Goal: Transaction & Acquisition: Download file/media

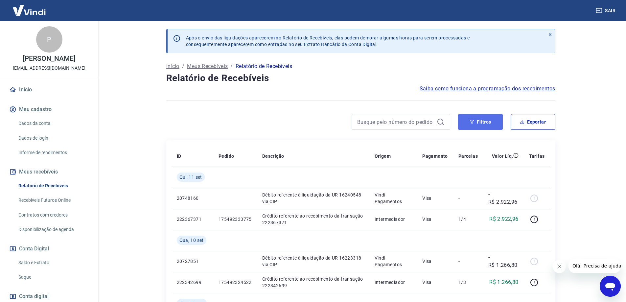
click at [487, 126] on button "Filtros" at bounding box center [480, 122] width 45 height 16
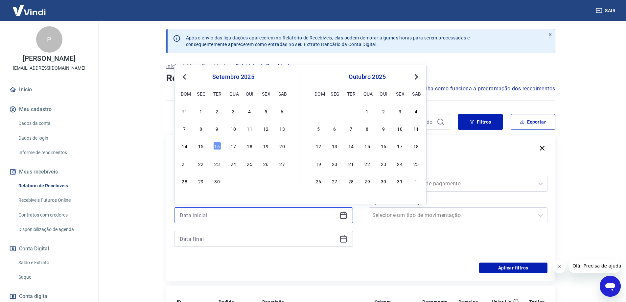
click at [197, 211] on input at bounding box center [258, 215] width 157 height 10
click at [283, 109] on div "6" at bounding box center [282, 111] width 8 height 8
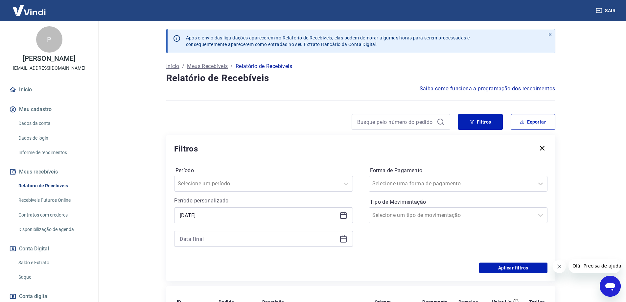
type input "[DATE]"
click at [202, 237] on input at bounding box center [258, 239] width 157 height 10
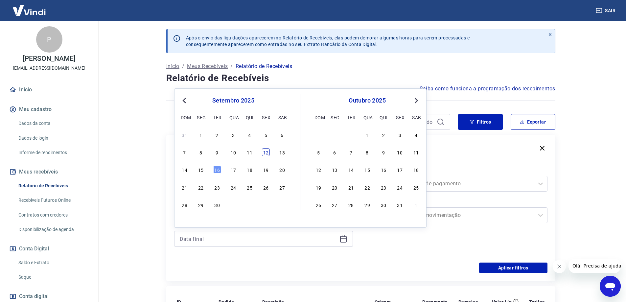
click at [262, 149] on div "12" at bounding box center [266, 152] width 8 height 8
type input "[DATE]"
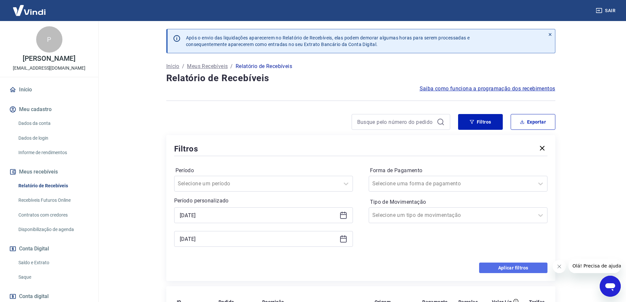
click at [512, 269] on button "Aplicar filtros" at bounding box center [513, 267] width 68 height 11
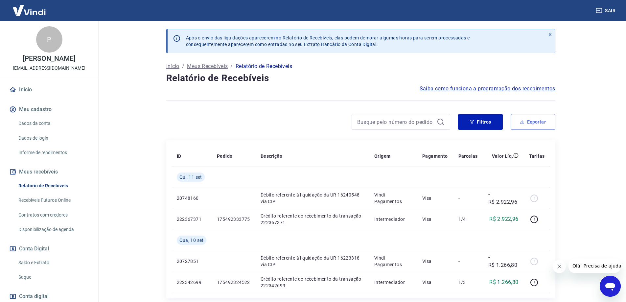
click at [527, 121] on button "Exportar" at bounding box center [532, 122] width 45 height 16
type input "[DATE]"
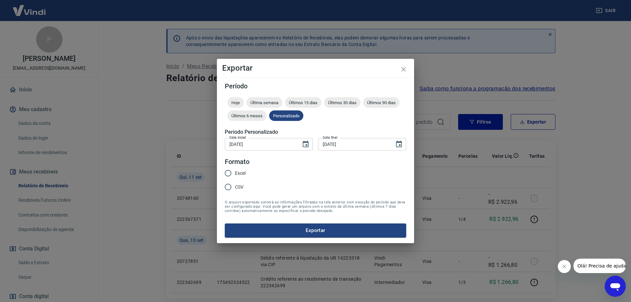
click at [235, 185] on input "CSV" at bounding box center [228, 187] width 14 height 14
radio input "true"
click at [315, 227] on button "Exportar" at bounding box center [315, 230] width 181 height 14
